Goal: Transaction & Acquisition: Purchase product/service

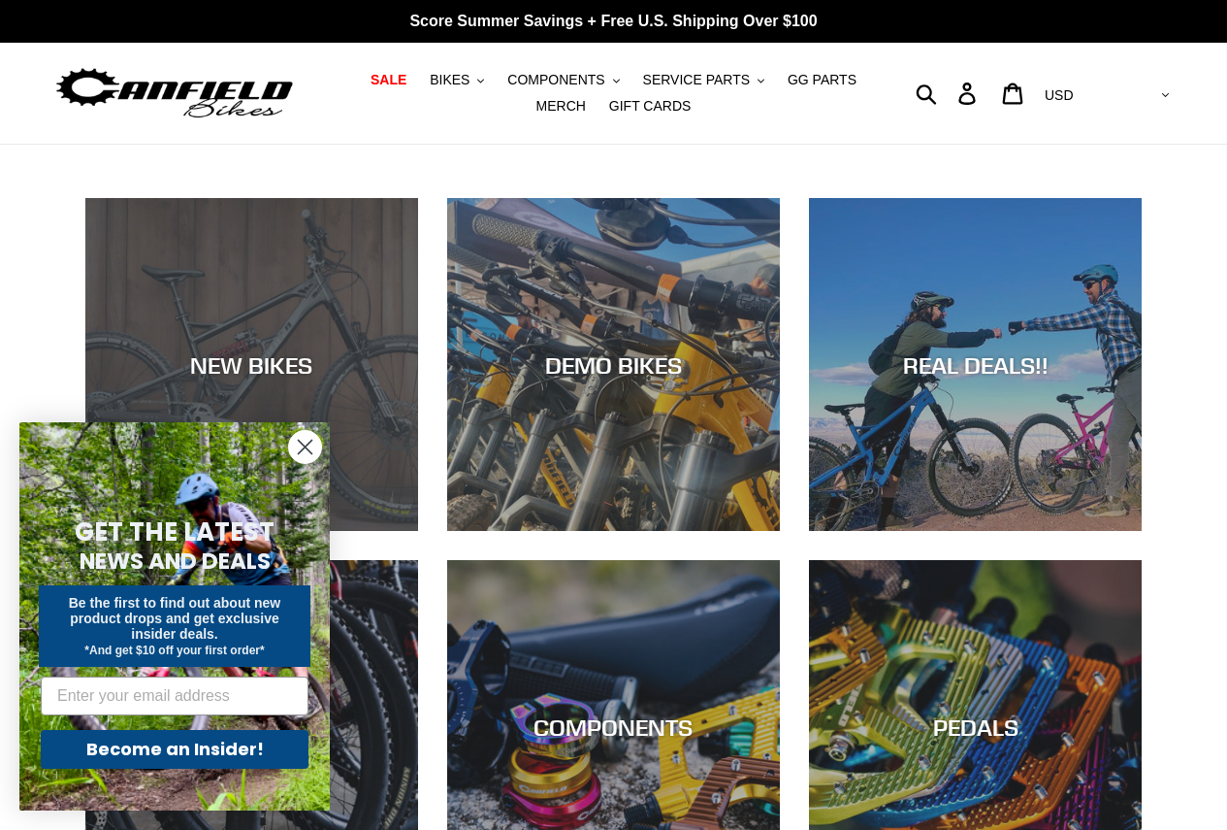
click at [266, 531] on div "NEW BIKES" at bounding box center [251, 531] width 333 height 0
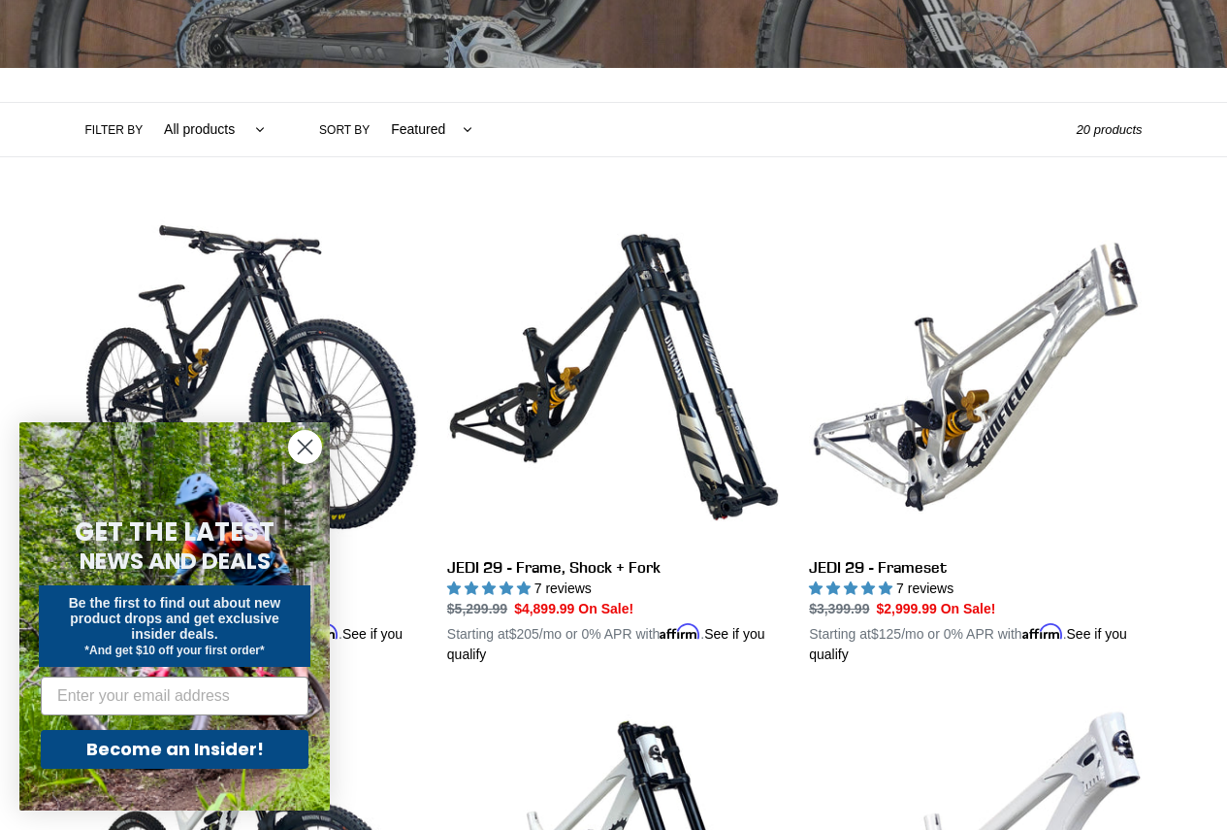
scroll to position [388, 0]
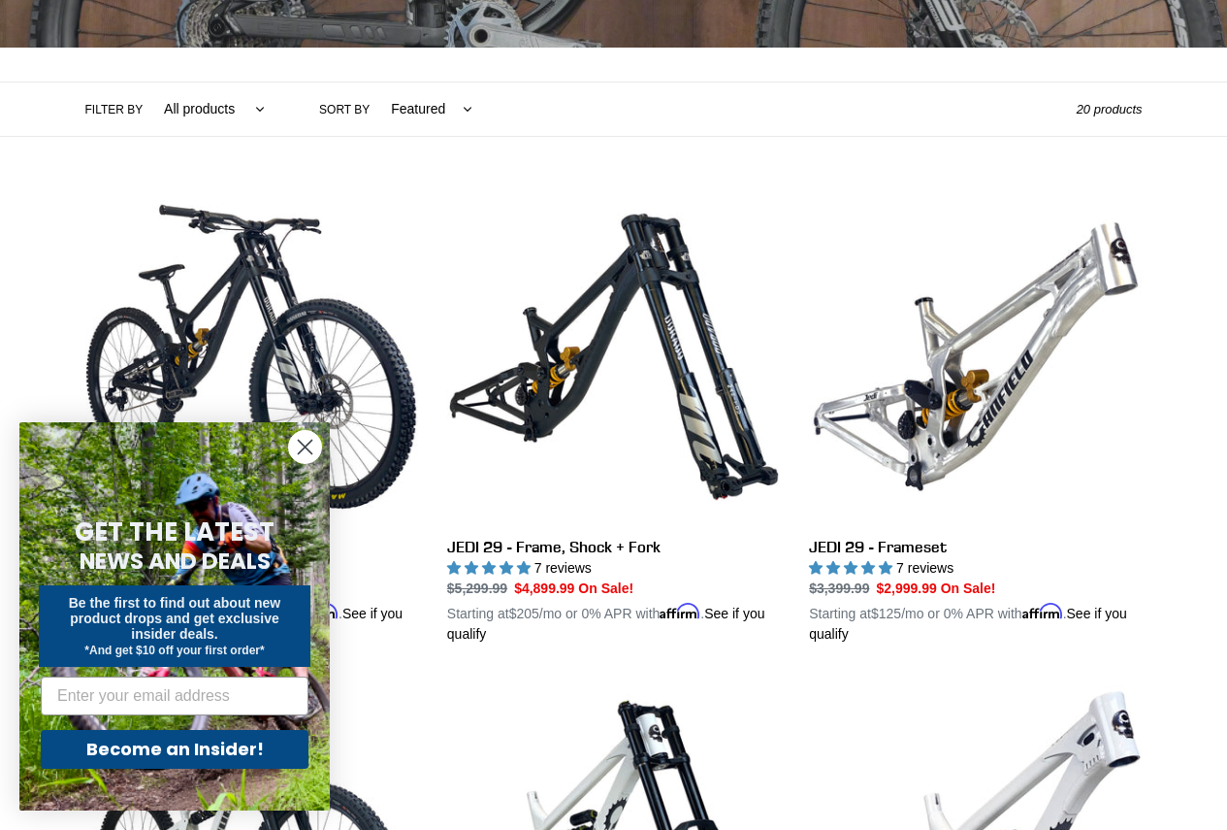
click at [318, 445] on circle "Close dialog" at bounding box center [305, 447] width 32 height 32
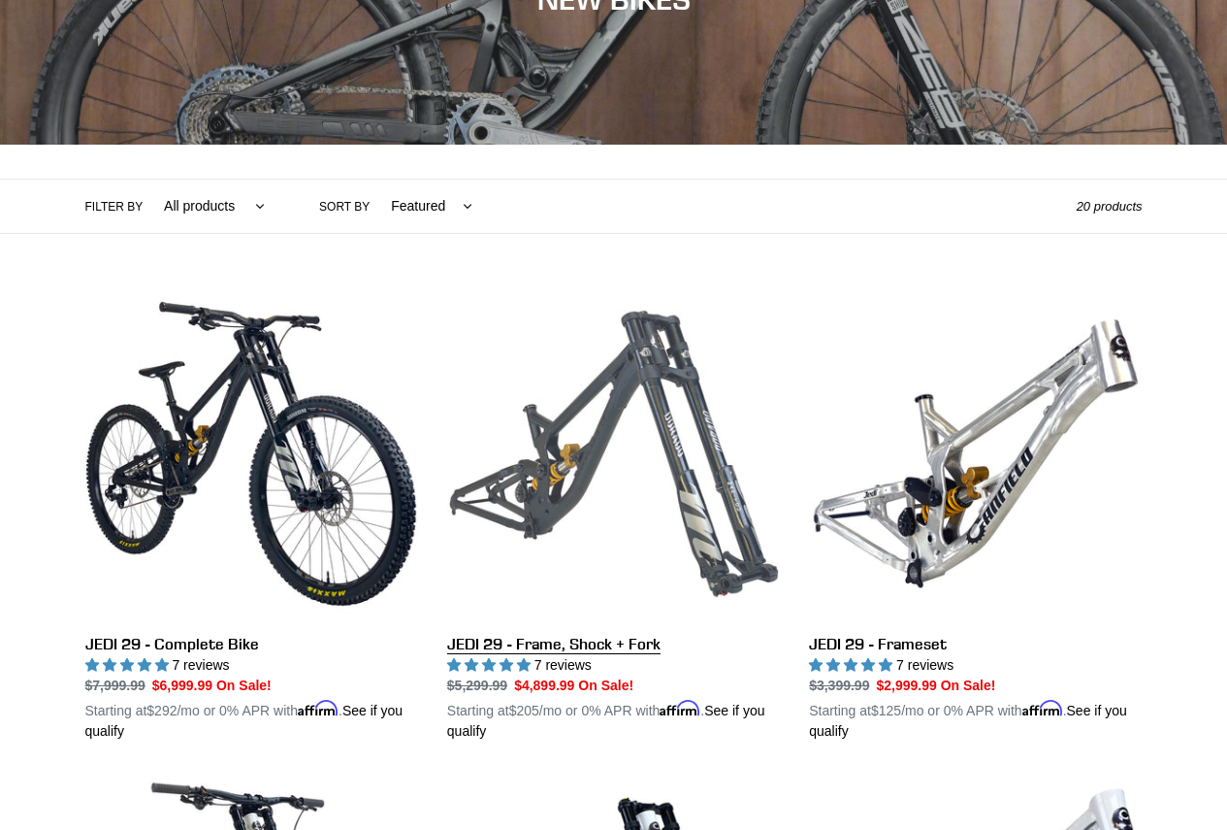
scroll to position [0, 0]
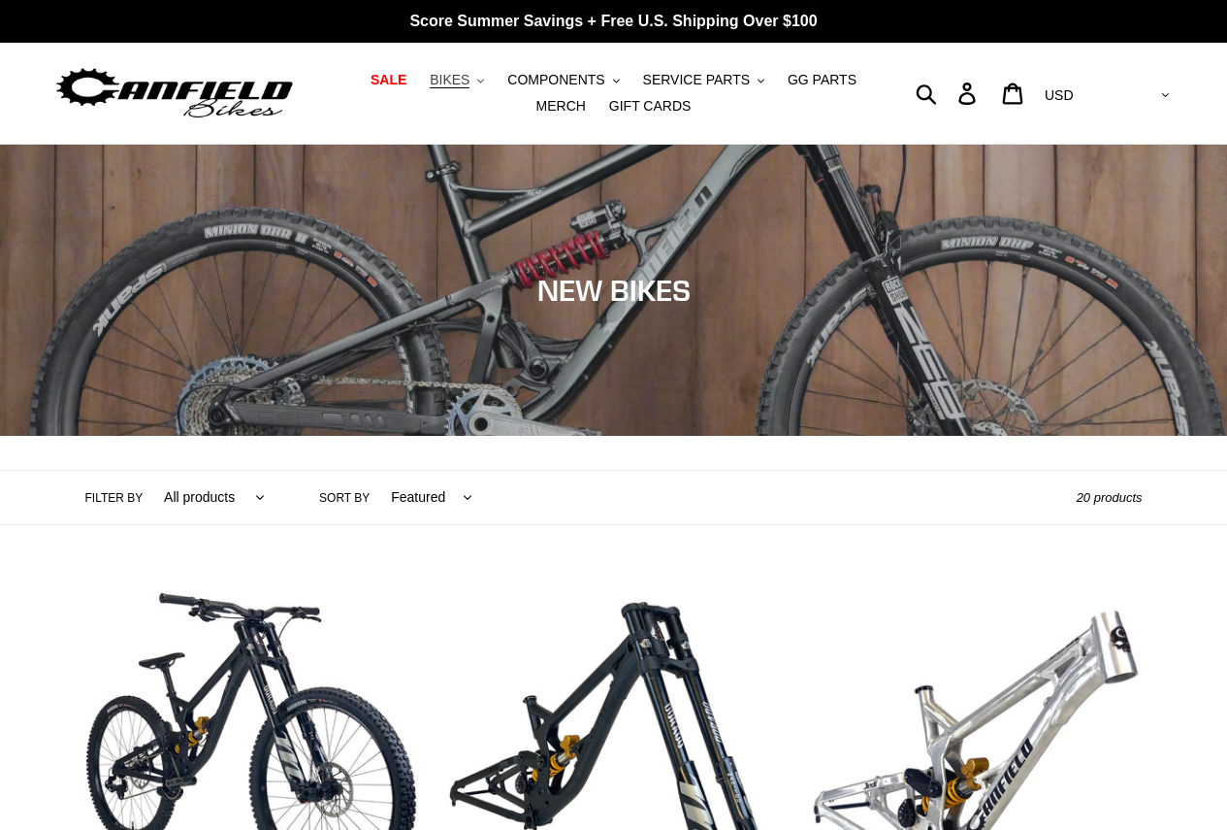
click at [459, 87] on button "BIKES .cls-1{fill:#231f20}" at bounding box center [457, 80] width 74 height 26
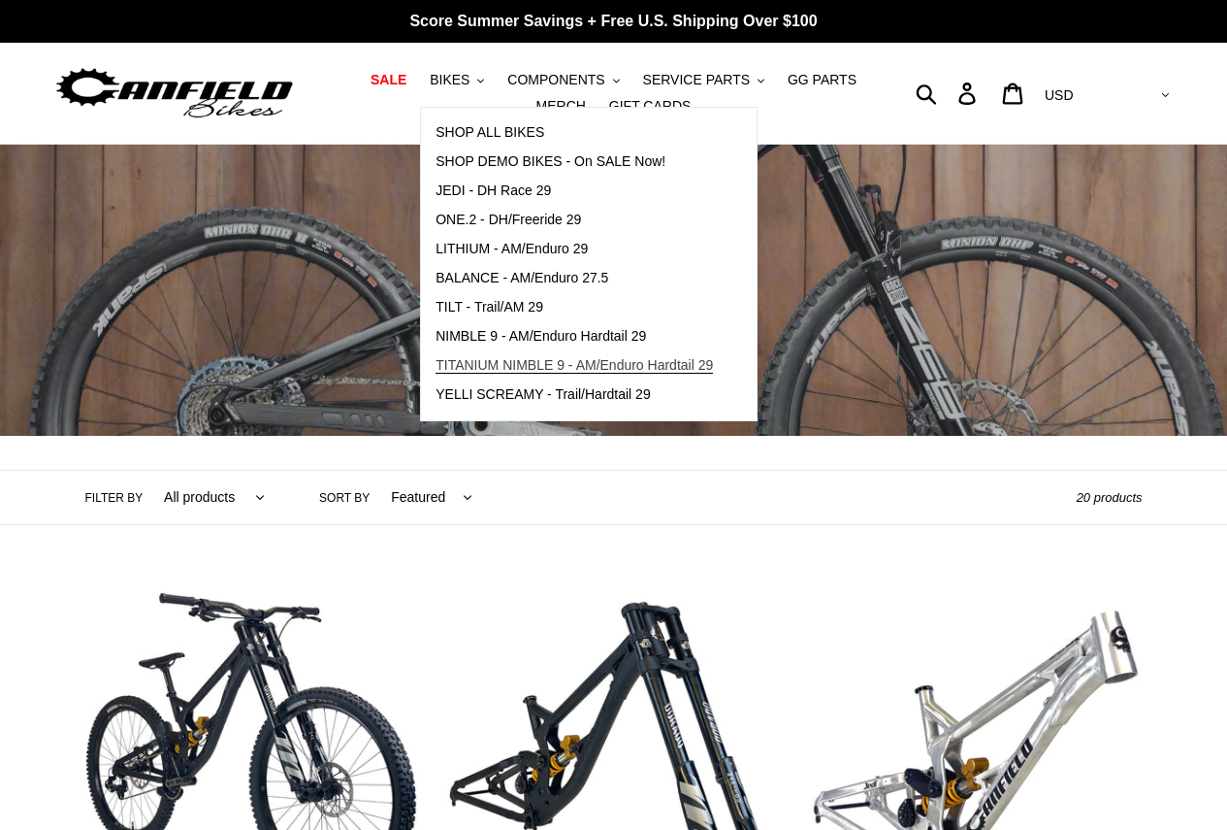
click at [469, 373] on span "TITANIUM NIMBLE 9 - AM/Enduro Hardtail 29" at bounding box center [574, 365] width 277 height 16
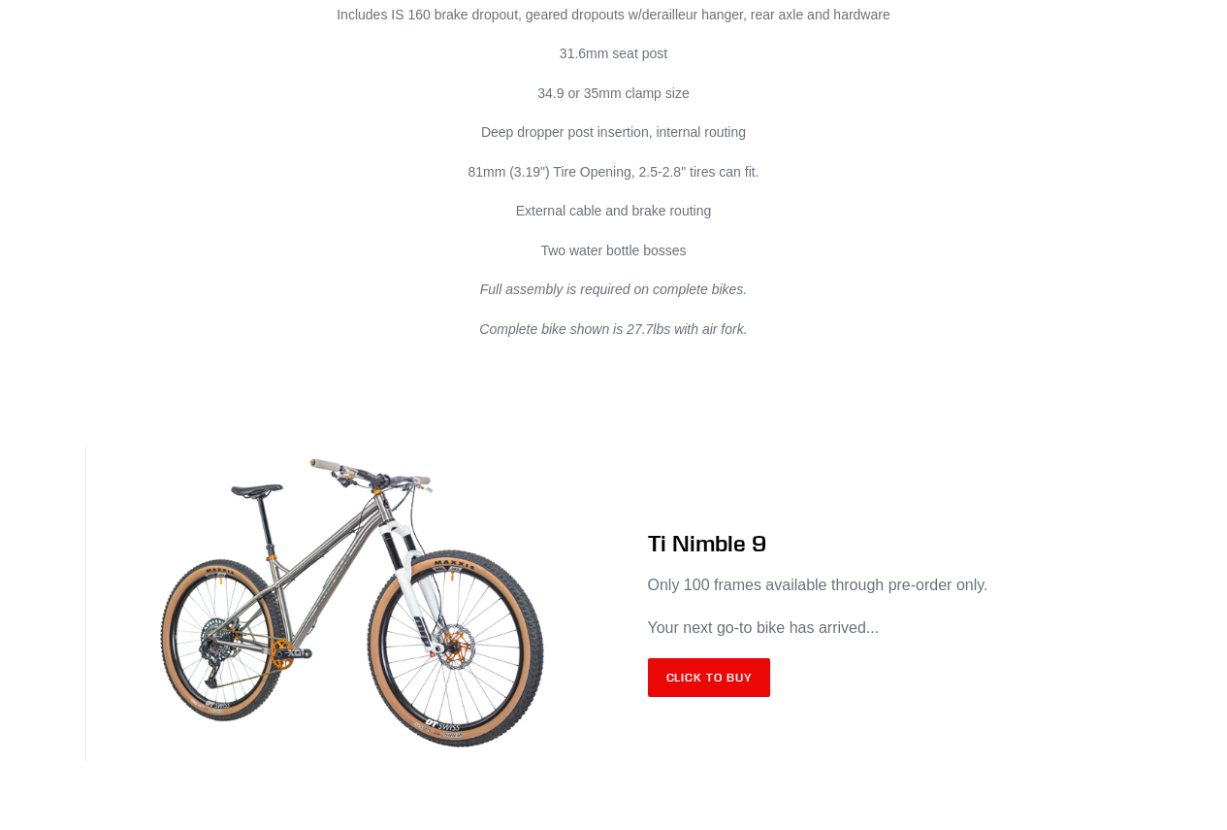
scroll to position [11140, 0]
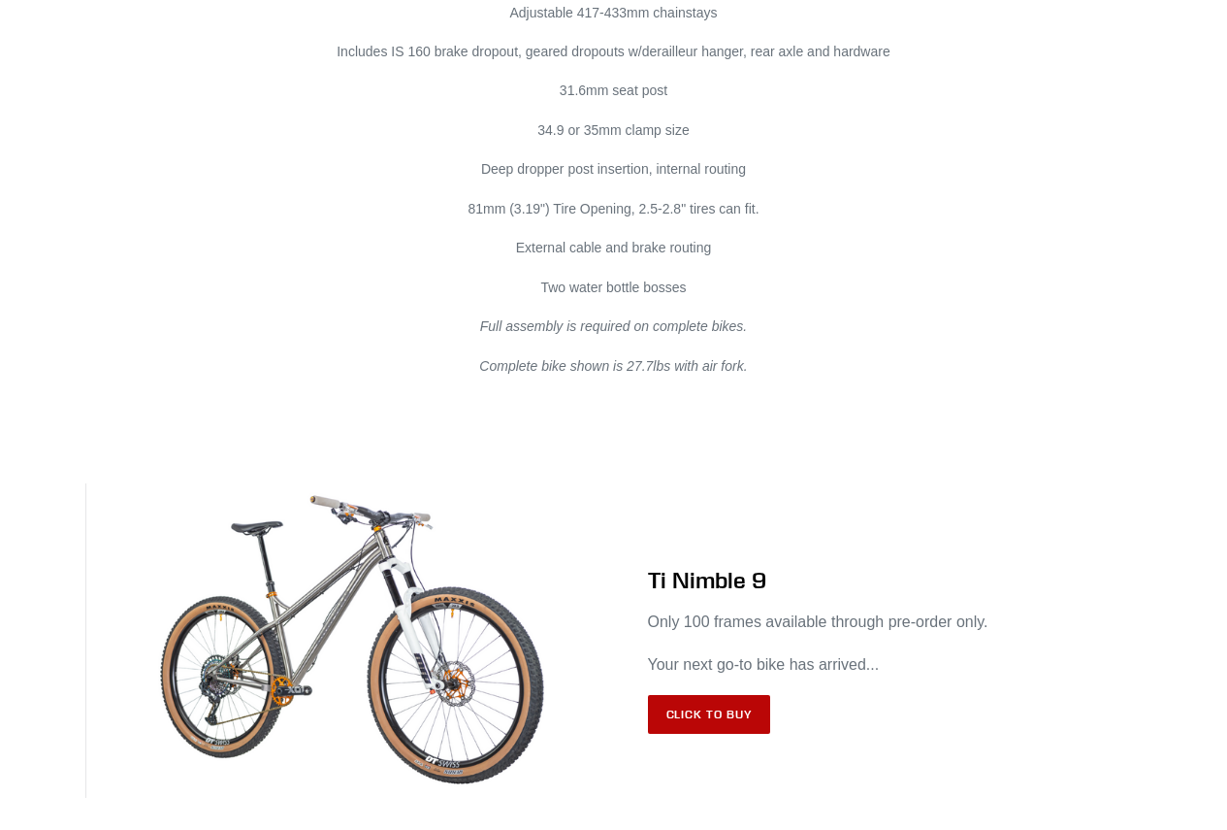
click at [734, 695] on link "Click to Buy" at bounding box center [709, 714] width 123 height 39
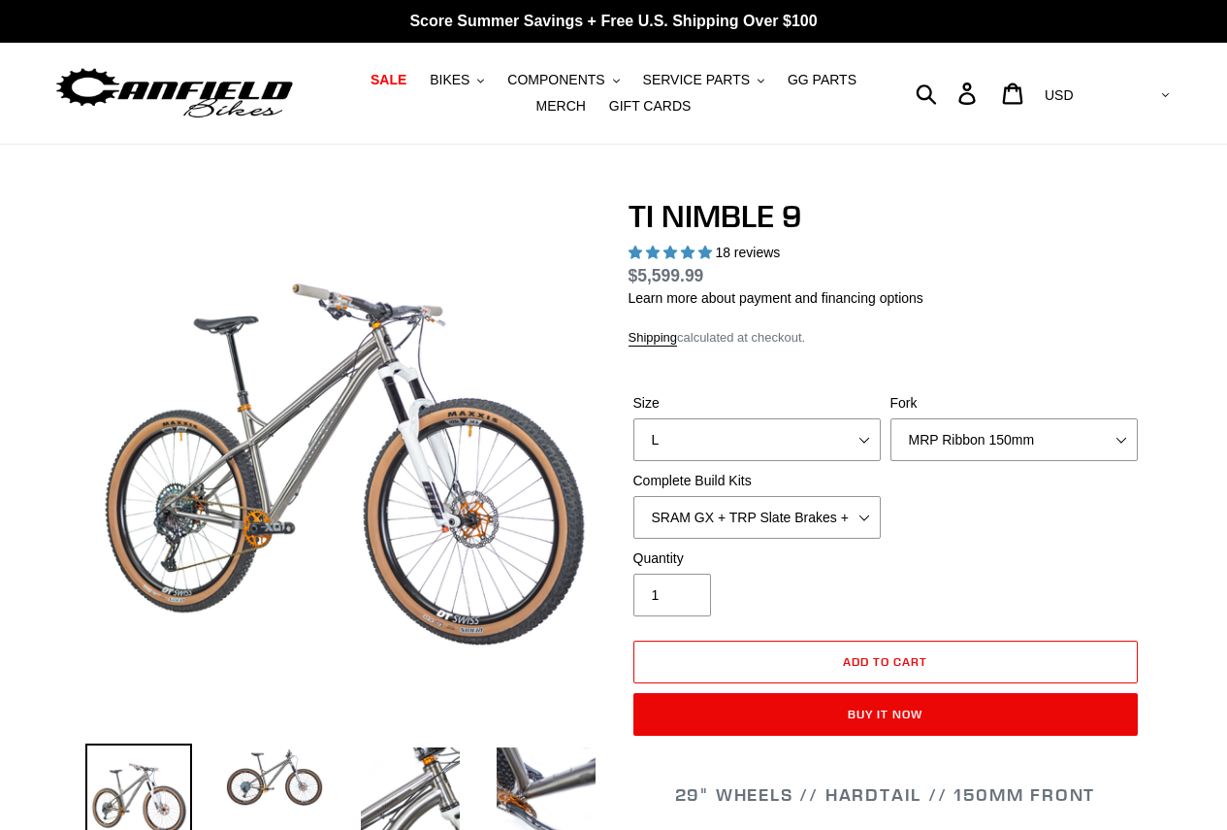
select select "highest-rating"
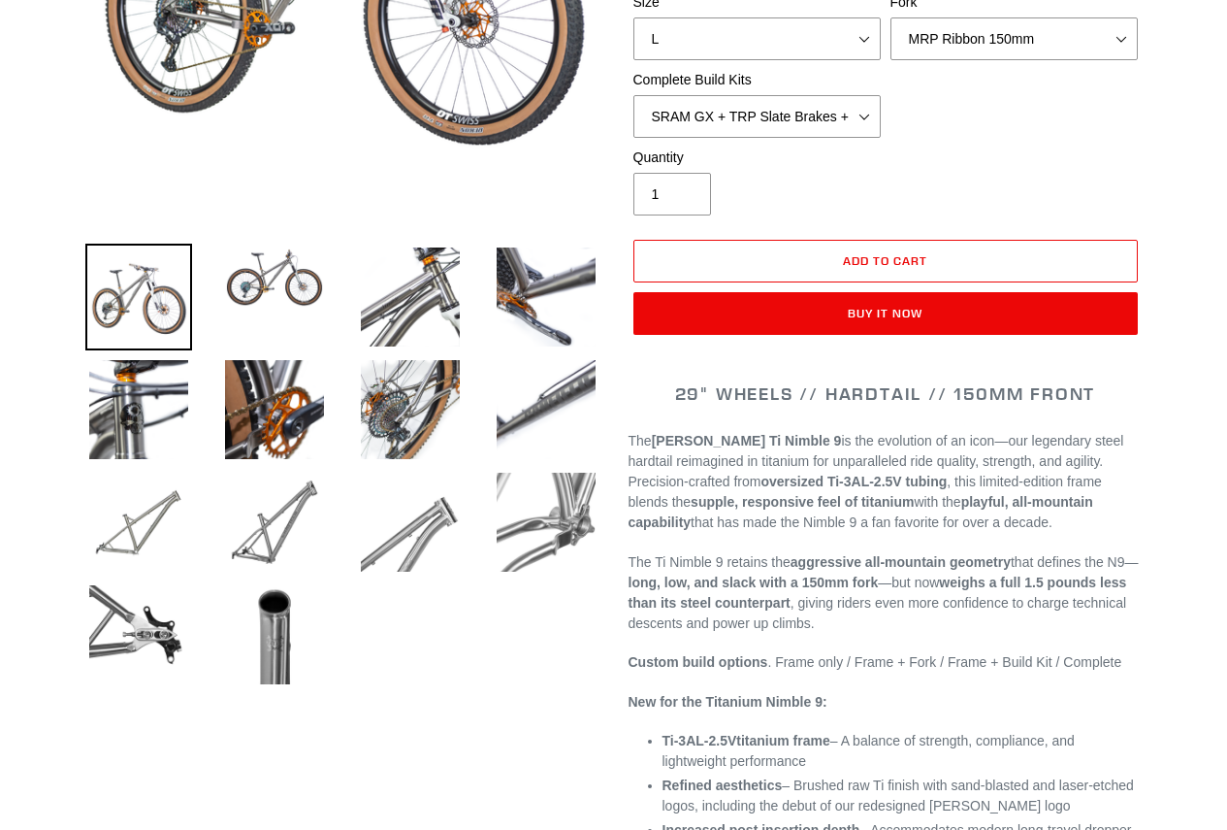
scroll to position [485, 0]
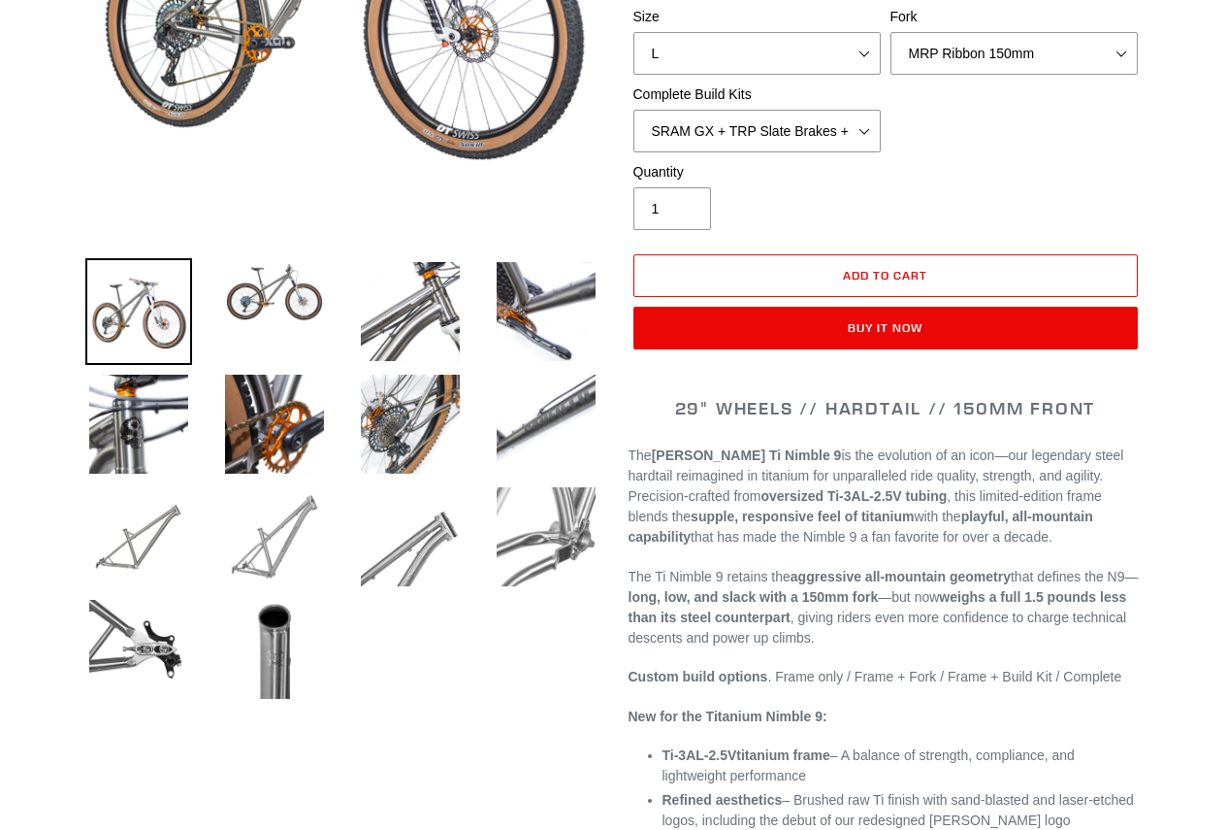
click at [285, 527] on img at bounding box center [274, 536] width 107 height 107
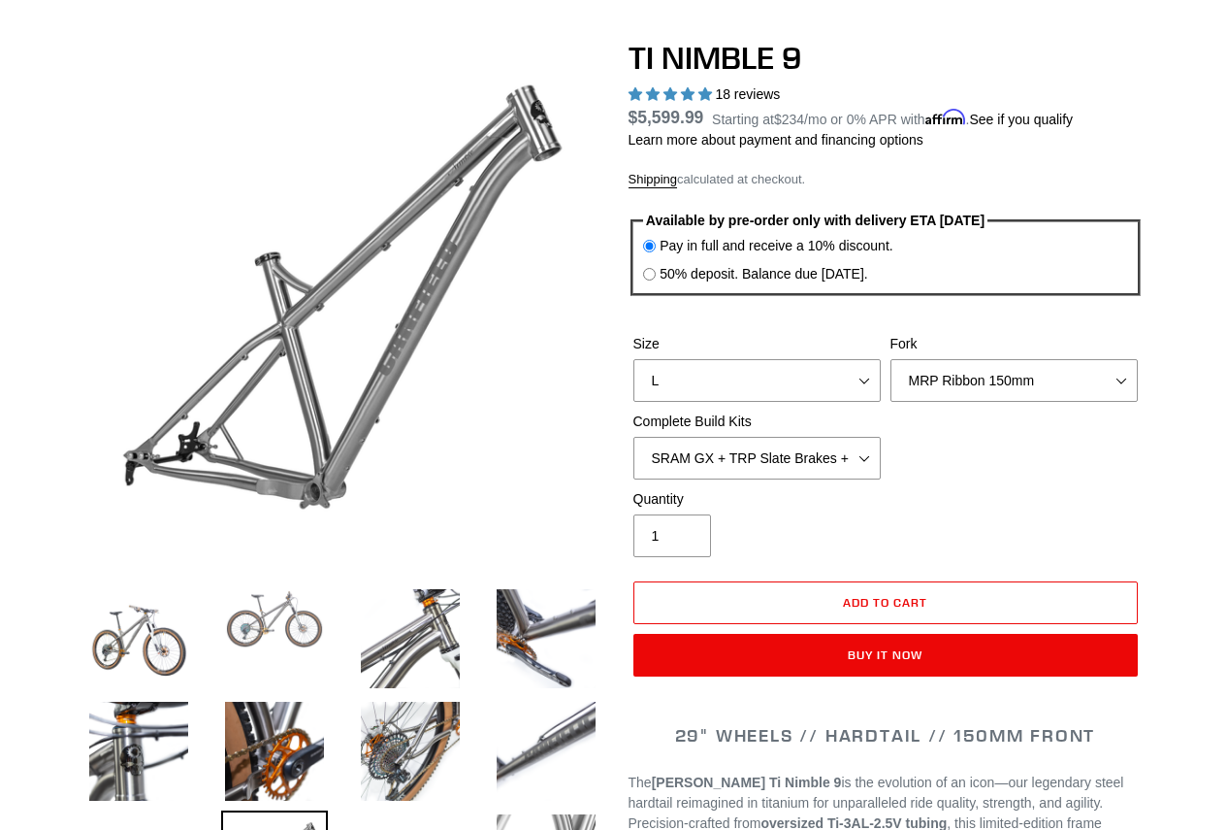
scroll to position [97, 0]
